Goal: Task Accomplishment & Management: Use online tool/utility

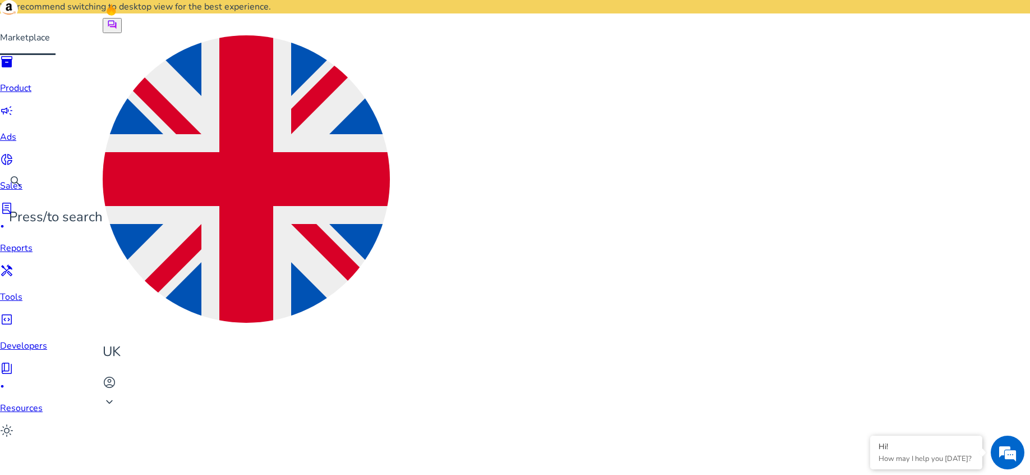
scroll to position [134, 0]
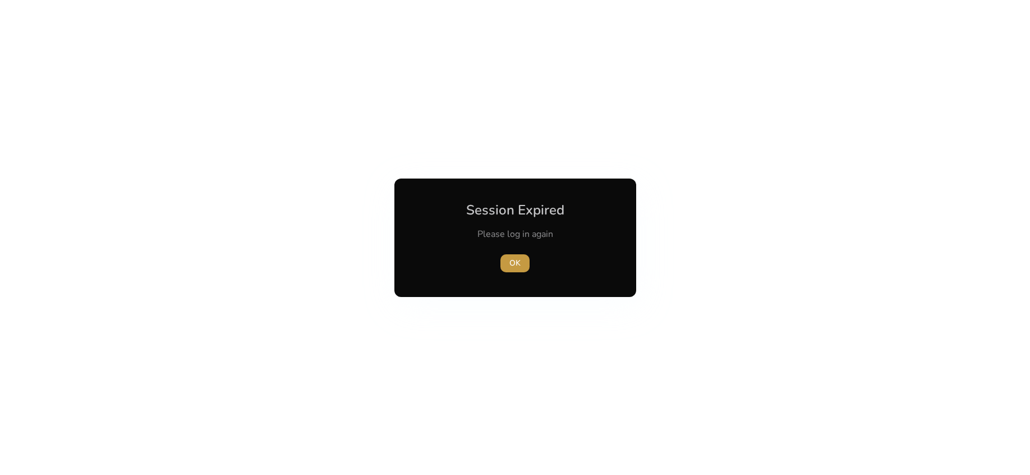
click at [510, 264] on span "OK" at bounding box center [514, 263] width 11 height 12
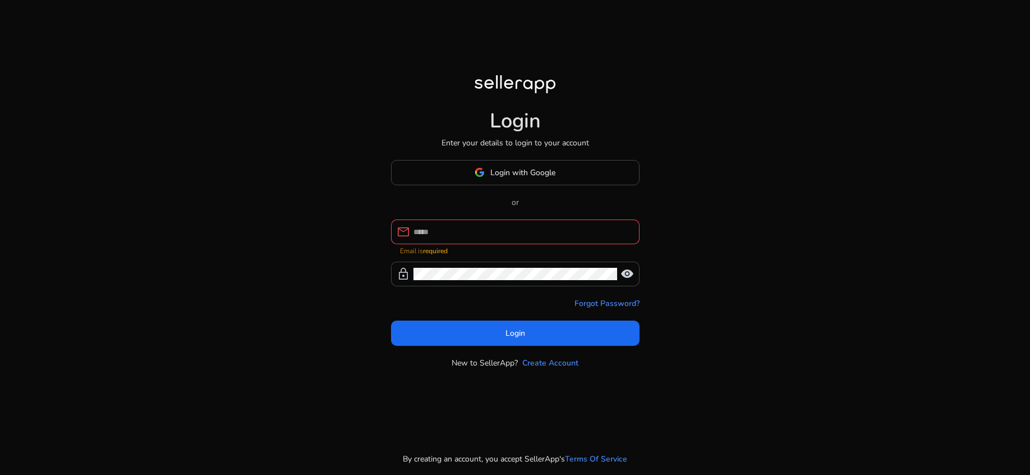
click at [494, 224] on div "Login with Google or mail Email is required lock visibility Forgot Password? Lo…" at bounding box center [515, 264] width 248 height 209
click at [500, 177] on span "Login with Google" at bounding box center [522, 173] width 65 height 12
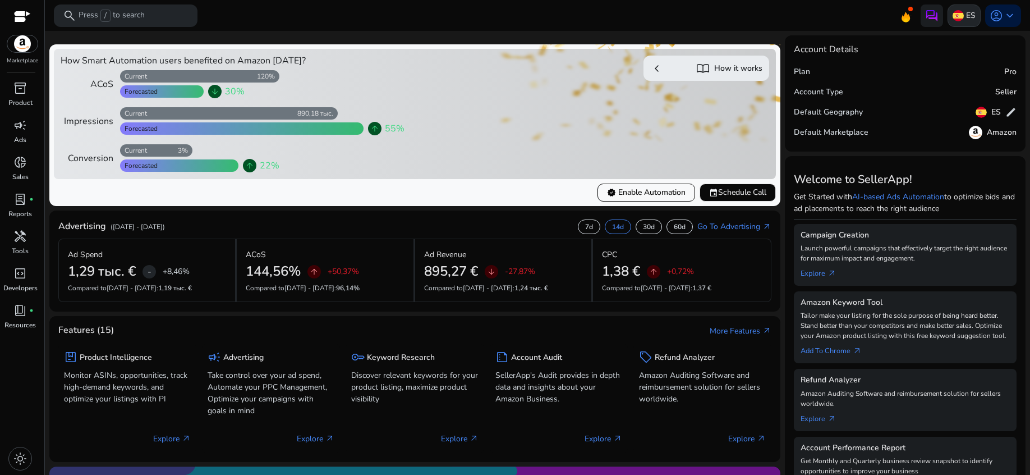
click at [966, 17] on p "ES" at bounding box center [971, 16] width 10 height 20
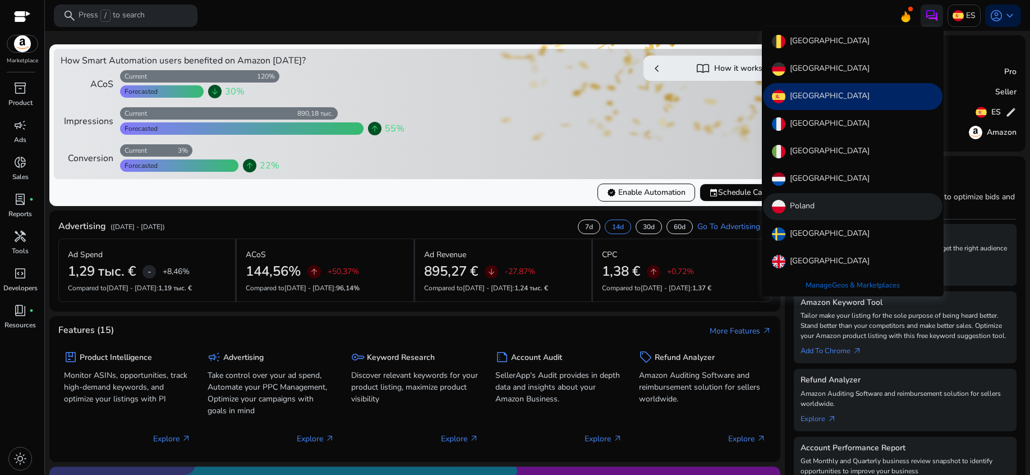
scroll to position [0, 1]
click at [805, 211] on p "Poland" at bounding box center [801, 206] width 25 height 13
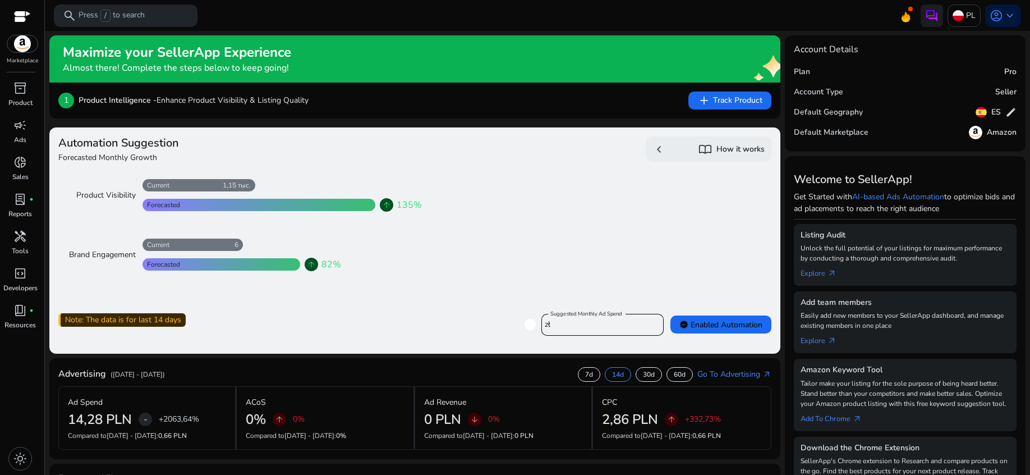
scroll to position [0, 0]
click at [19, 88] on span "inventory_2" at bounding box center [19, 87] width 13 height 13
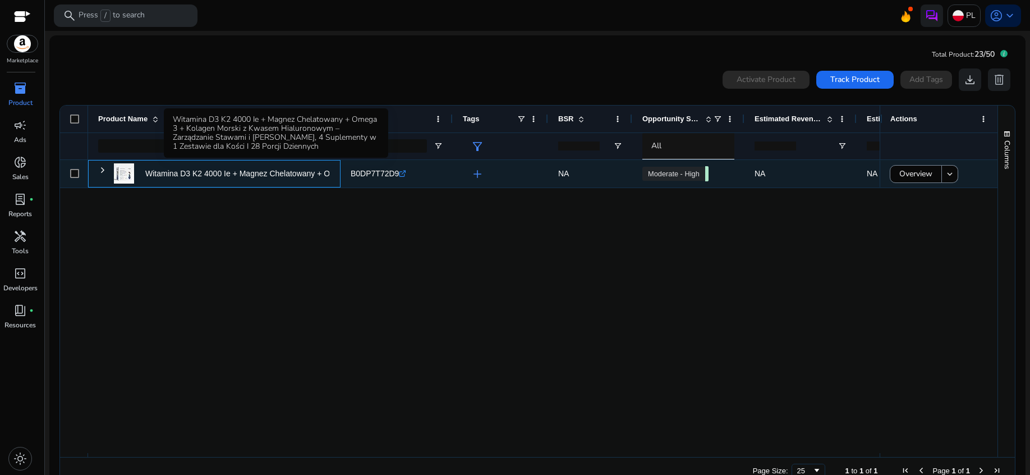
click at [232, 179] on p "Witamina D3 K2 4000 Ie + Magnez Chelatowany + Omega 3 + Kolagen..." at bounding box center [272, 173] width 255 height 23
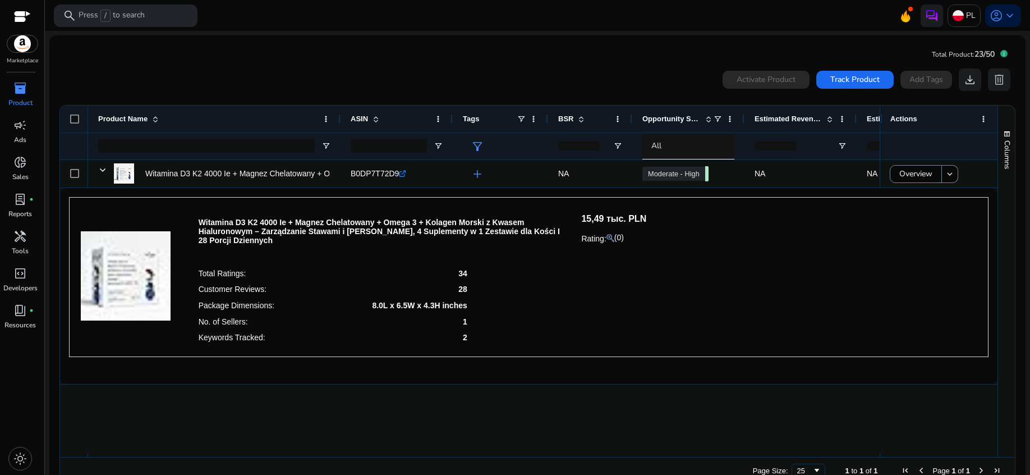
click at [19, 87] on span "inventory_2" at bounding box center [19, 87] width 13 height 13
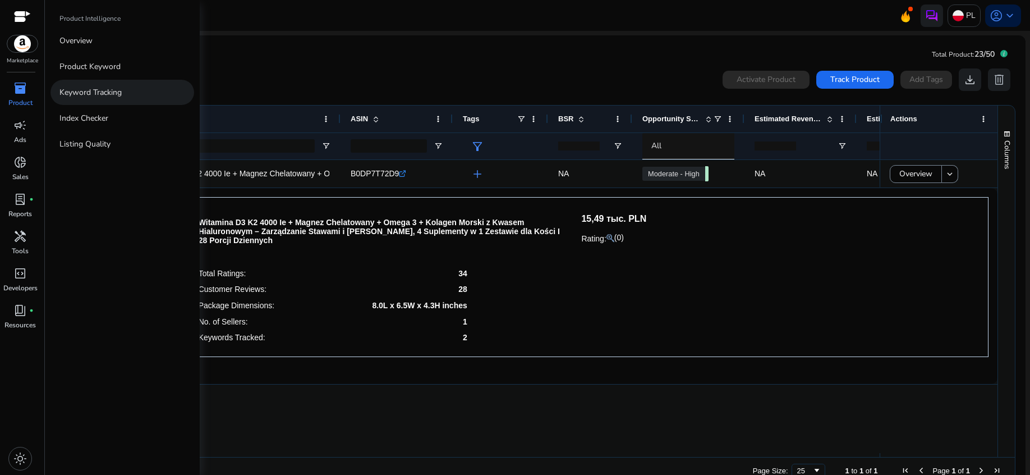
click at [75, 93] on p "Keyword Tracking" at bounding box center [90, 92] width 62 height 12
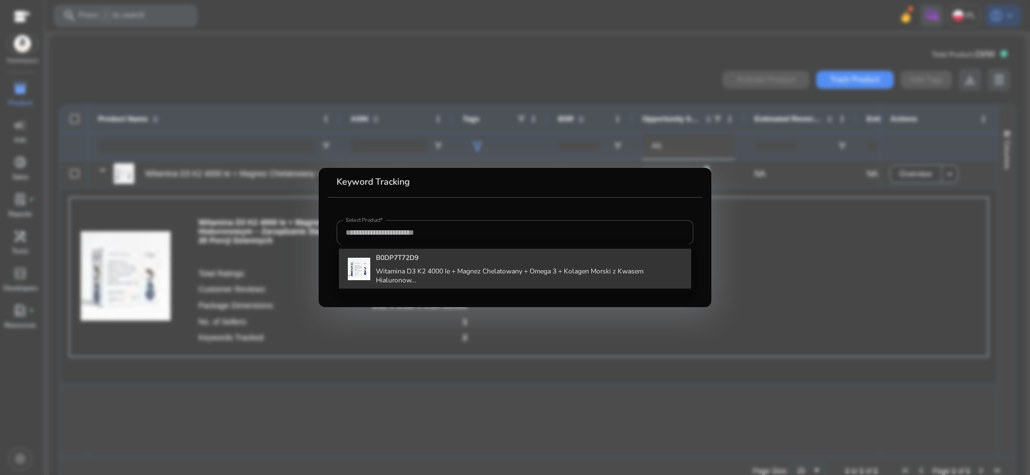
click at [388, 260] on b "B0DP7T72D9" at bounding box center [397, 257] width 43 height 9
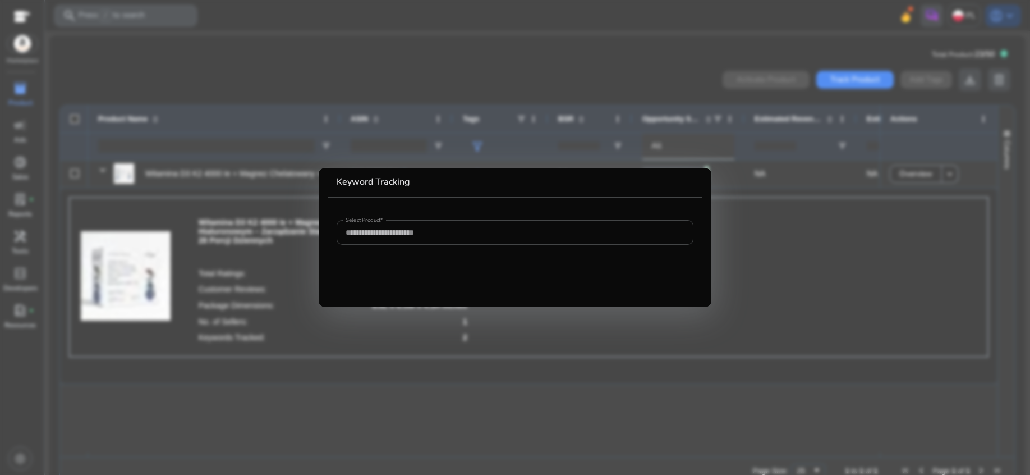
type input "**********"
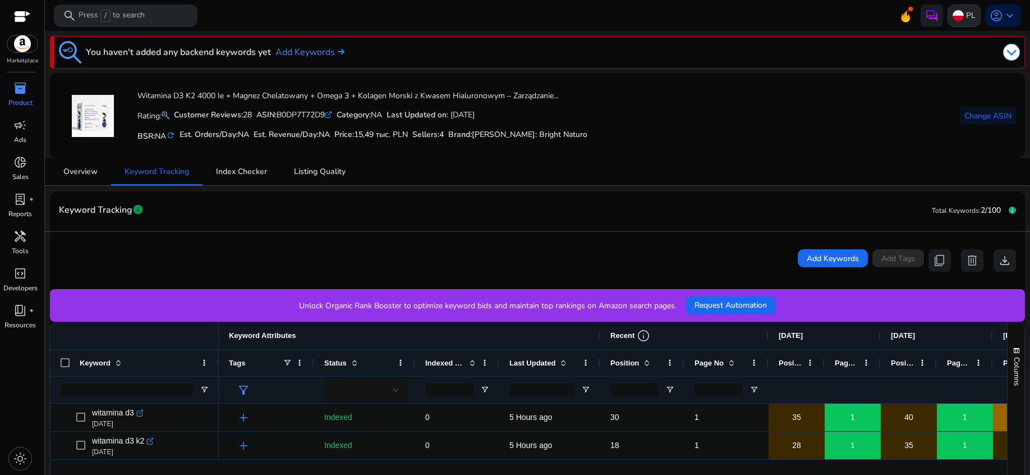
click at [957, 17] on img at bounding box center [957, 15] width 11 height 11
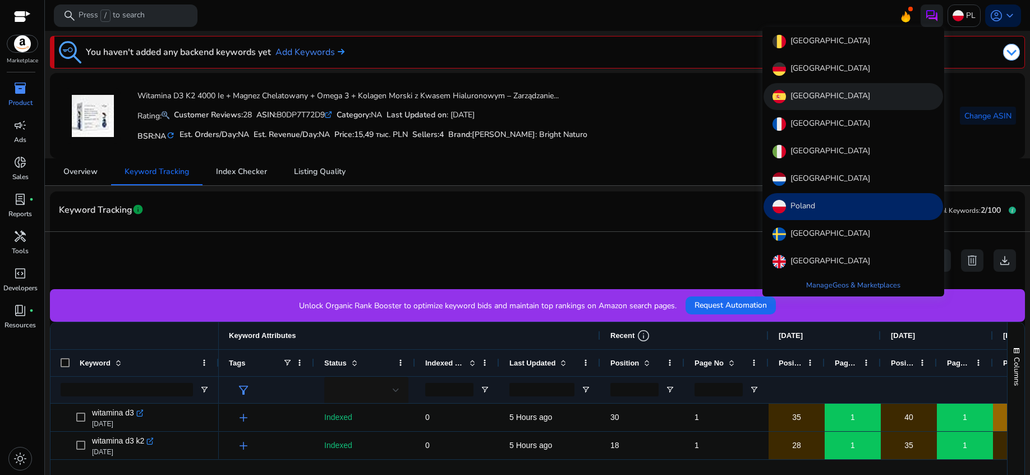
click at [804, 95] on p "Spain" at bounding box center [830, 96] width 80 height 13
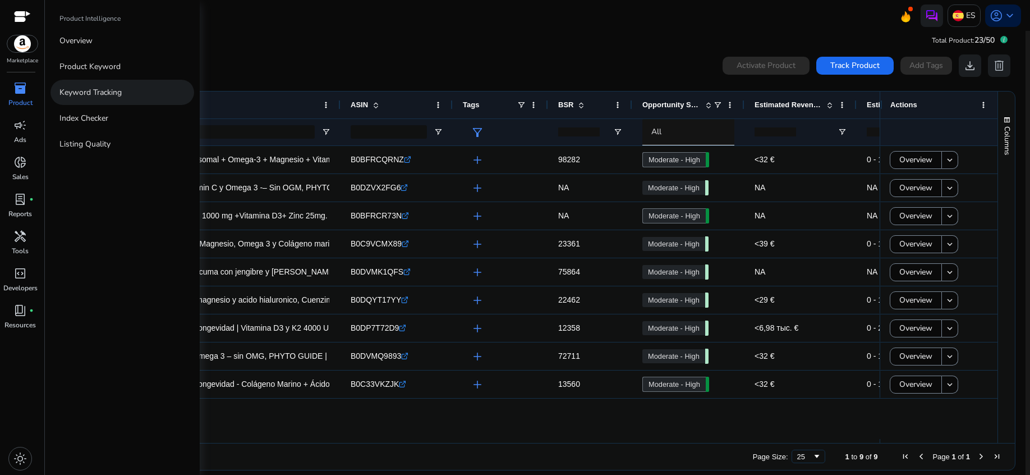
click at [84, 90] on p "Keyword Tracking" at bounding box center [90, 92] width 62 height 12
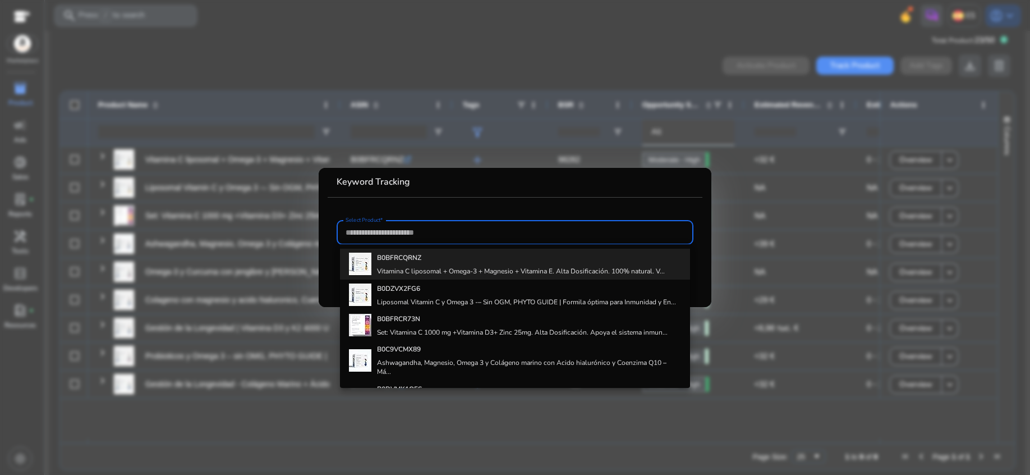
click at [452, 270] on h4 "Vitamina C liposomal + Omega-3 + Magnesio + Vitamina E. Alta Dosificación. 100%…" at bounding box center [521, 270] width 288 height 9
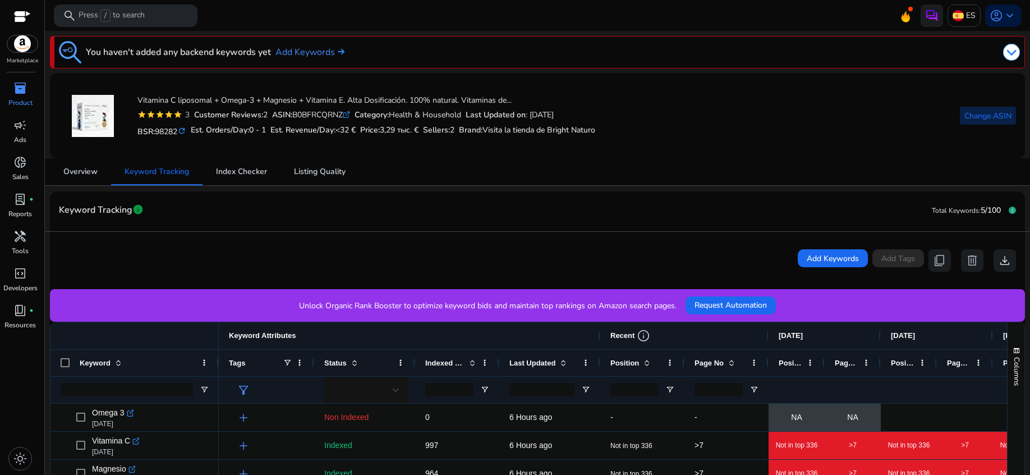
click at [973, 118] on span "Change ASIN" at bounding box center [987, 116] width 47 height 12
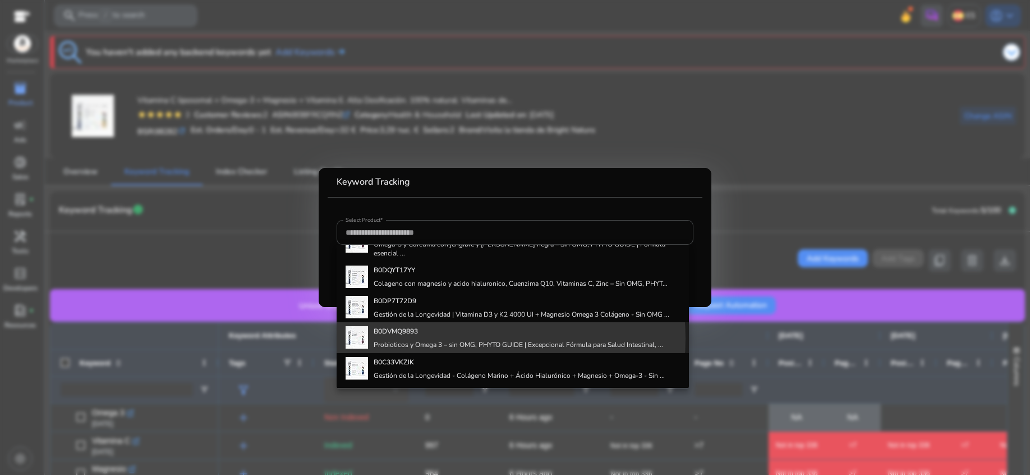
click at [446, 338] on div "B0DVMQ9893 Probioticos y Omega 3 – sin OMG, PHYTO GUIDE | Excepcional Fórmula p…" at bounding box center [518, 337] width 289 height 30
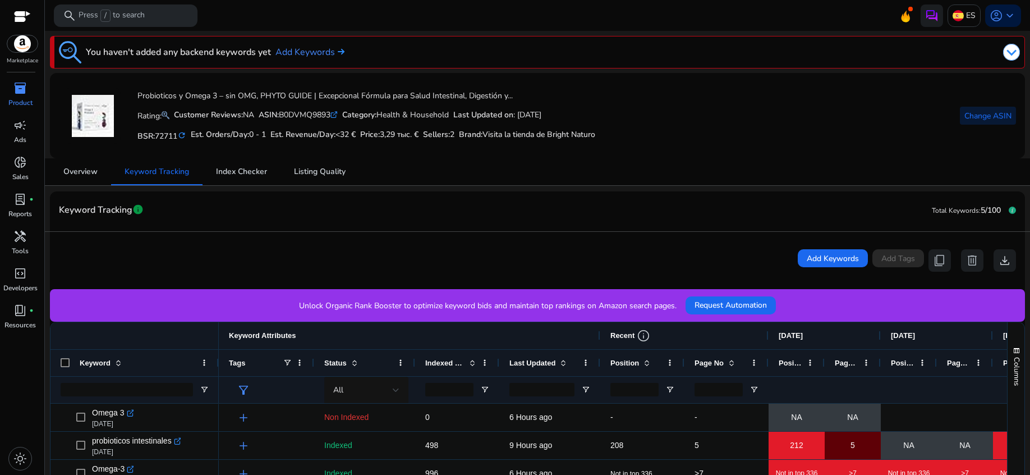
click at [970, 116] on span "Change ASIN" at bounding box center [987, 116] width 47 height 12
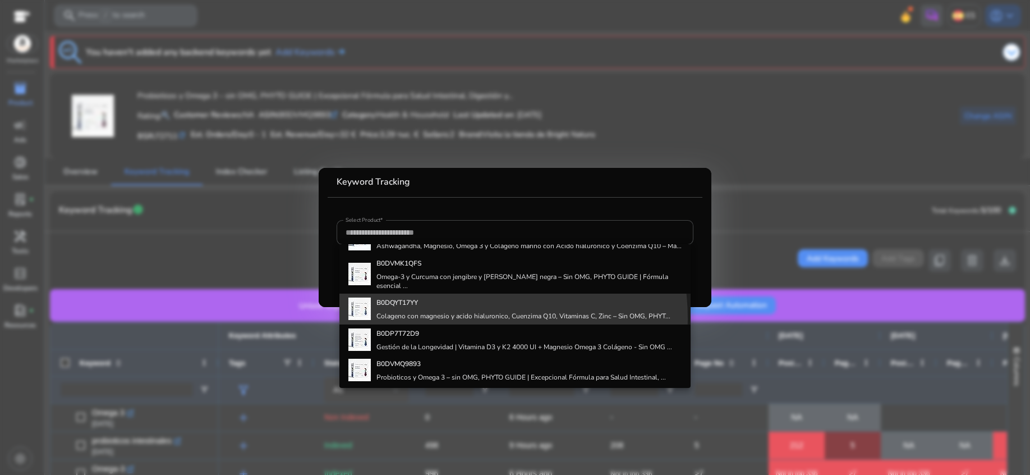
click at [446, 319] on h4 "Colageno con magnesio y acido hialuronico, Cuenzima Q10, Vitaminas C, Zinc – Si…" at bounding box center [523, 315] width 294 height 9
